Goal: Transaction & Acquisition: Purchase product/service

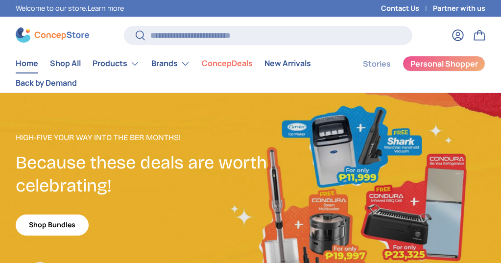
click at [172, 37] on input "Search" at bounding box center [268, 35] width 289 height 19
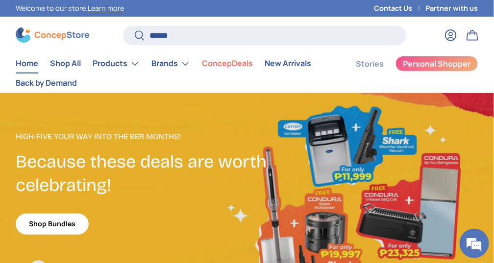
type input "******"
click at [123, 24] on button "Search" at bounding box center [134, 35] width 22 height 23
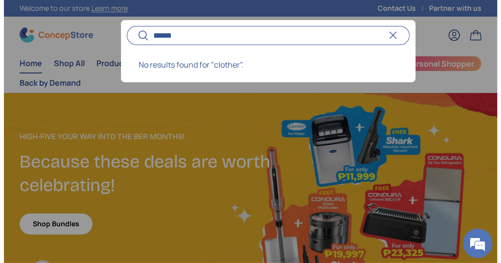
scroll to position [4148, 3358]
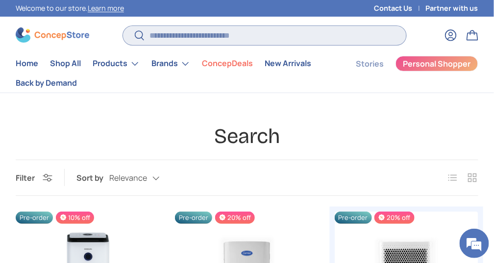
drag, startPoint x: 168, startPoint y: 35, endPoint x: 165, endPoint y: 29, distance: 6.8
click at [168, 35] on input "Search" at bounding box center [264, 35] width 283 height 19
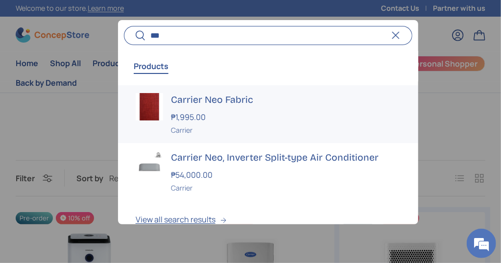
type input "***"
click at [207, 102] on h3 "Carrier Neo Fabric" at bounding box center [286, 99] width 230 height 13
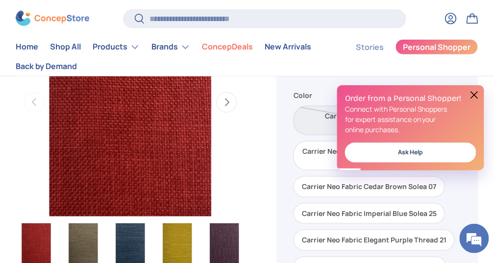
scroll to position [49, 0]
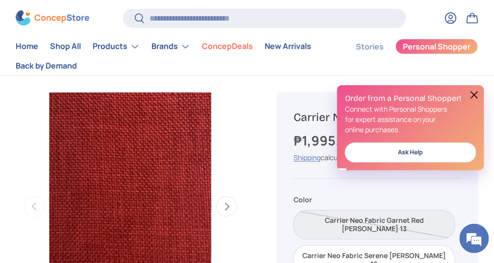
drag, startPoint x: 475, startPoint y: 94, endPoint x: 470, endPoint y: 97, distance: 6.7
click at [475, 93] on button at bounding box center [474, 95] width 12 height 12
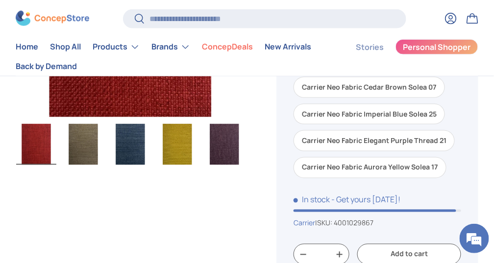
scroll to position [245, 0]
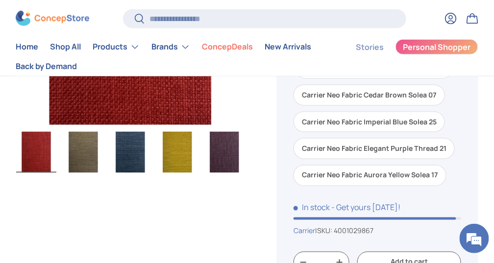
click at [42, 147] on img "Gallery Viewer" at bounding box center [36, 152] width 40 height 41
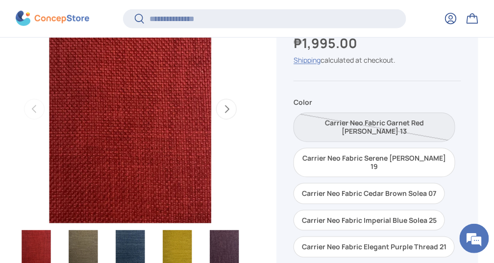
scroll to position [193, 0]
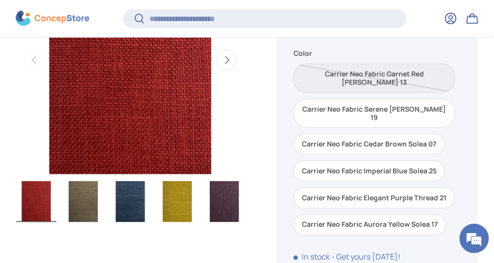
click at [254, 118] on div "Previous Next Loading... Load image 1 in gallery view Load image 2 in gallery v…" at bounding box center [138, 85] width 245 height 319
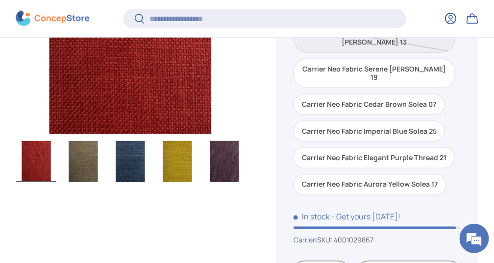
scroll to position [261, 0]
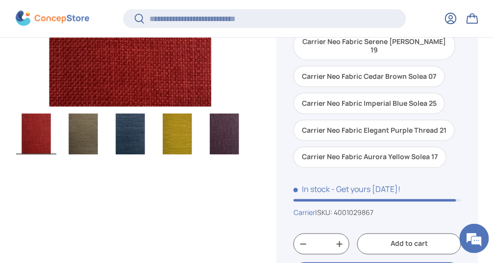
click at [189, 213] on div at bounding box center [138, 204] width 245 height 55
